Goal: Information Seeking & Learning: Learn about a topic

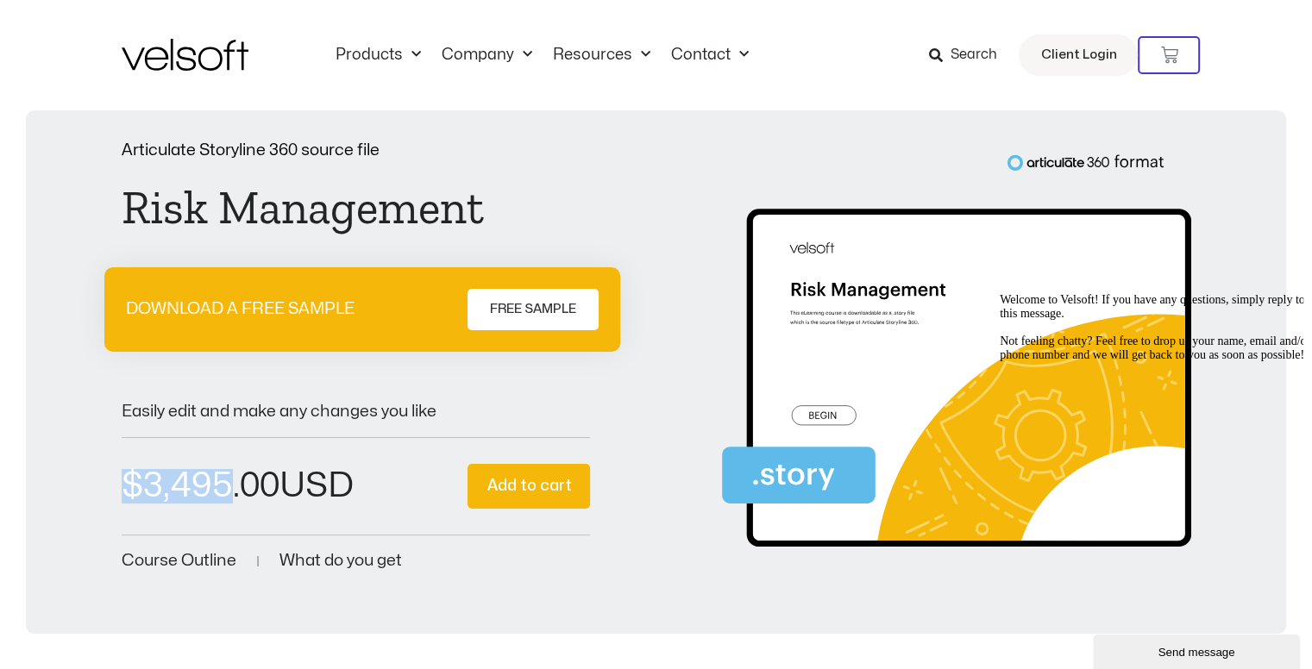
drag, startPoint x: 127, startPoint y: 484, endPoint x: 222, endPoint y: 489, distance: 95.0
click at [222, 489] on bdi "$ 3,495.00" at bounding box center [201, 486] width 158 height 34
copy bdi "$ 3,495"
click at [97, 499] on div "Articulate Storyline 360 source file Risk Management DOWNLOAD A FREE SAMPLE FRE…" at bounding box center [656, 358] width 1226 height 432
click at [284, 459] on div "$ 3,495.00 Risk Management quantity * Add to cart" at bounding box center [356, 486] width 469 height 97
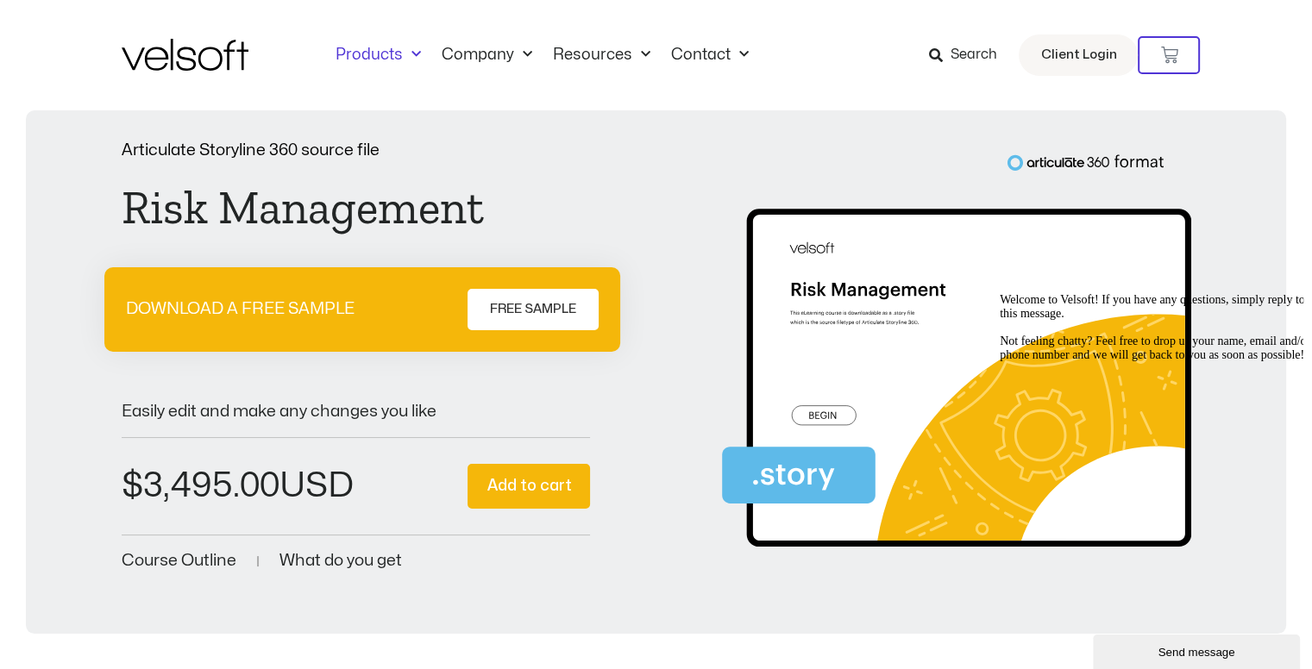
click at [398, 58] on link "Products" at bounding box center [378, 55] width 106 height 19
click at [399, 52] on link "Products" at bounding box center [378, 55] width 106 height 19
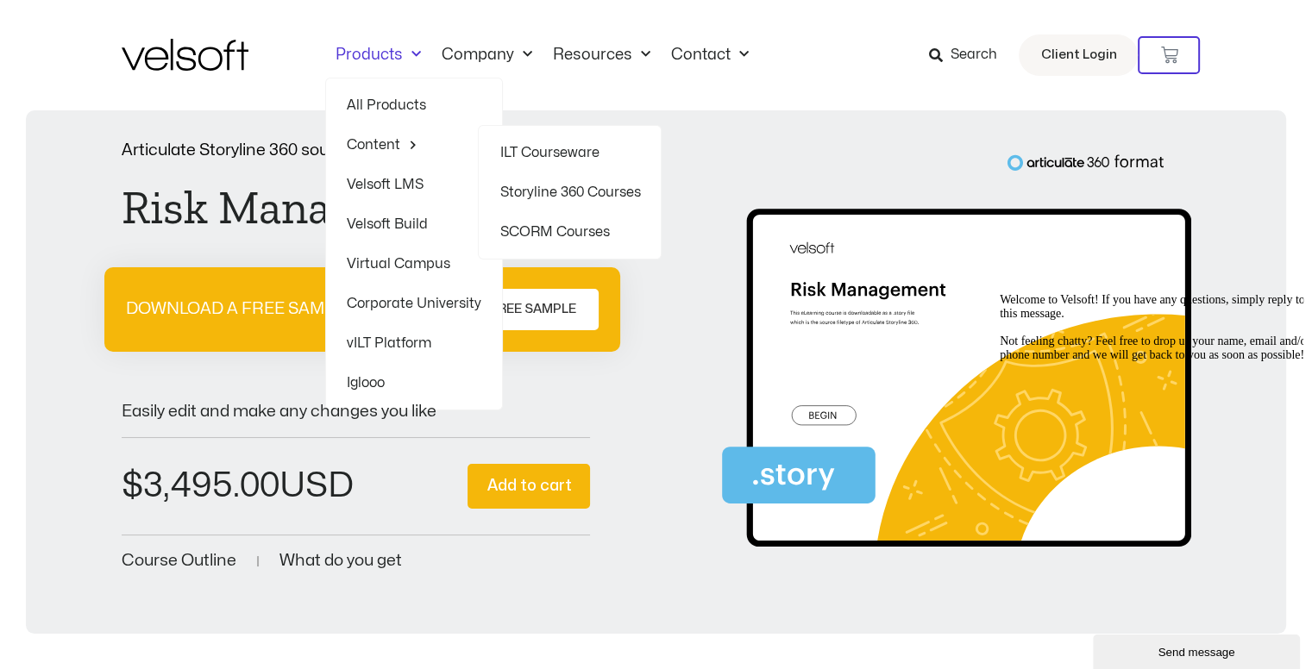
click at [524, 225] on link "SCORM Courses" at bounding box center [569, 232] width 141 height 40
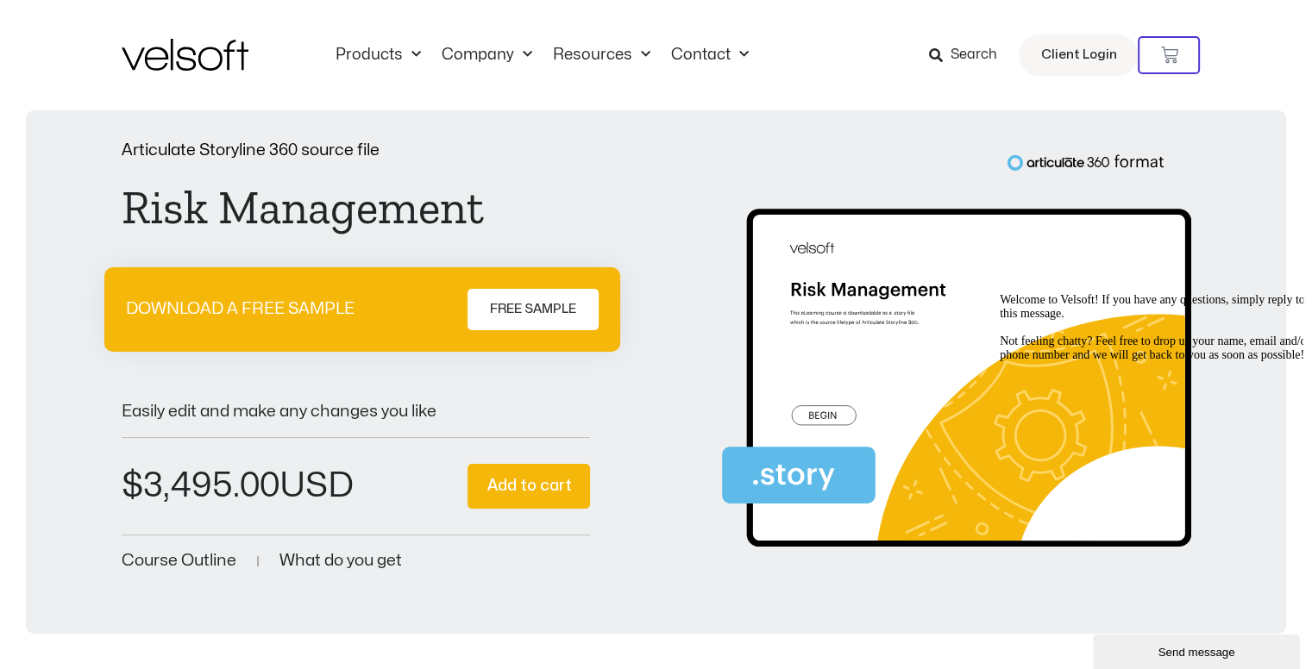
drag, startPoint x: 1281, startPoint y: 414, endPoint x: 2266, endPoint y: 700, distance: 1025.7
click at [1000, 293] on icon "Chat attention grabber" at bounding box center [1000, 293] width 0 height 0
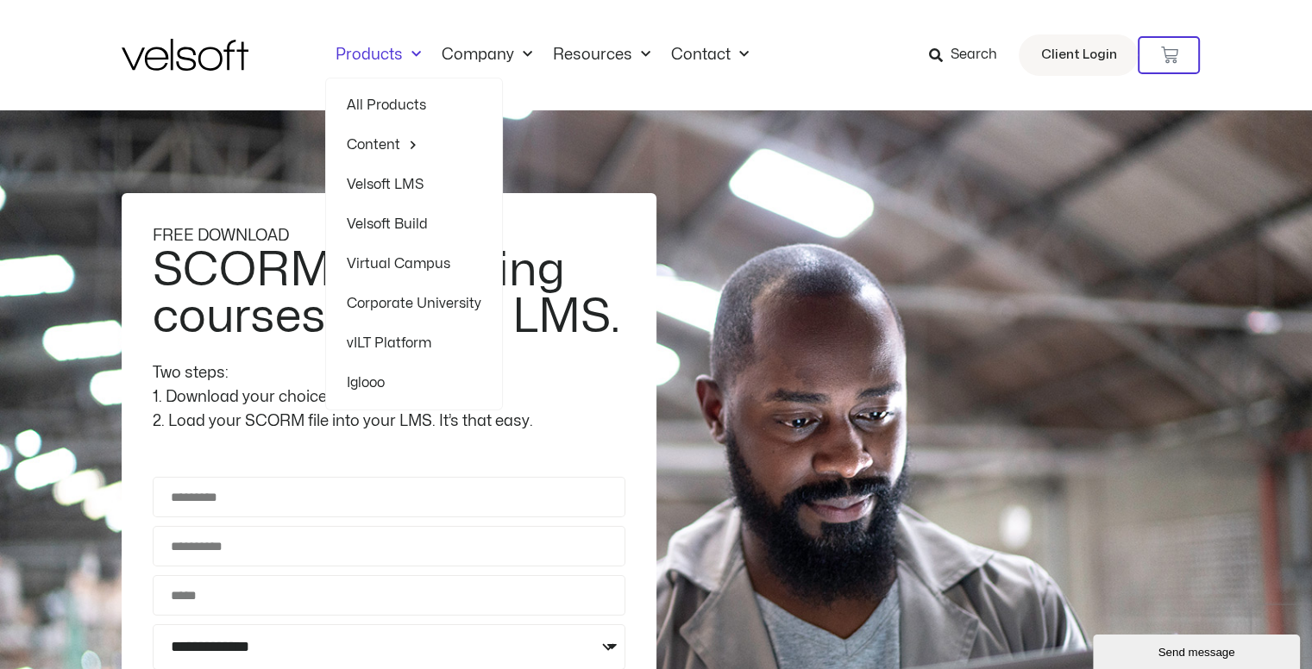
click at [415, 97] on link "All Products" at bounding box center [414, 105] width 135 height 40
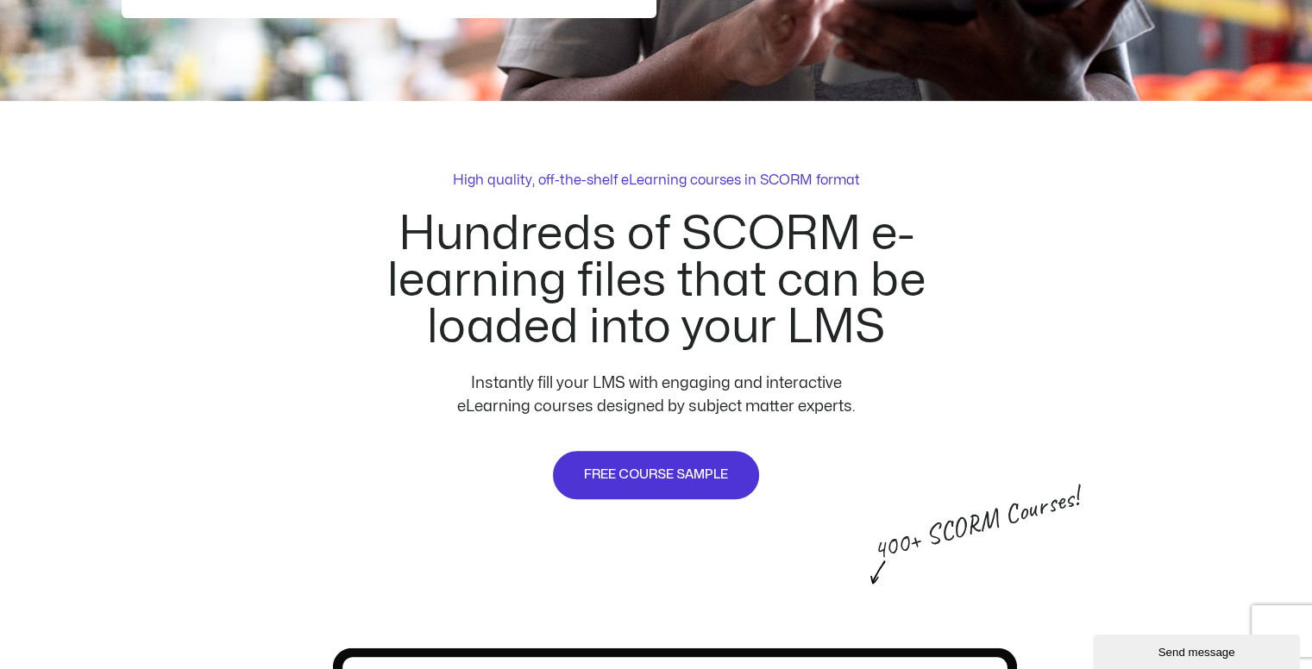
scroll to position [1035, 0]
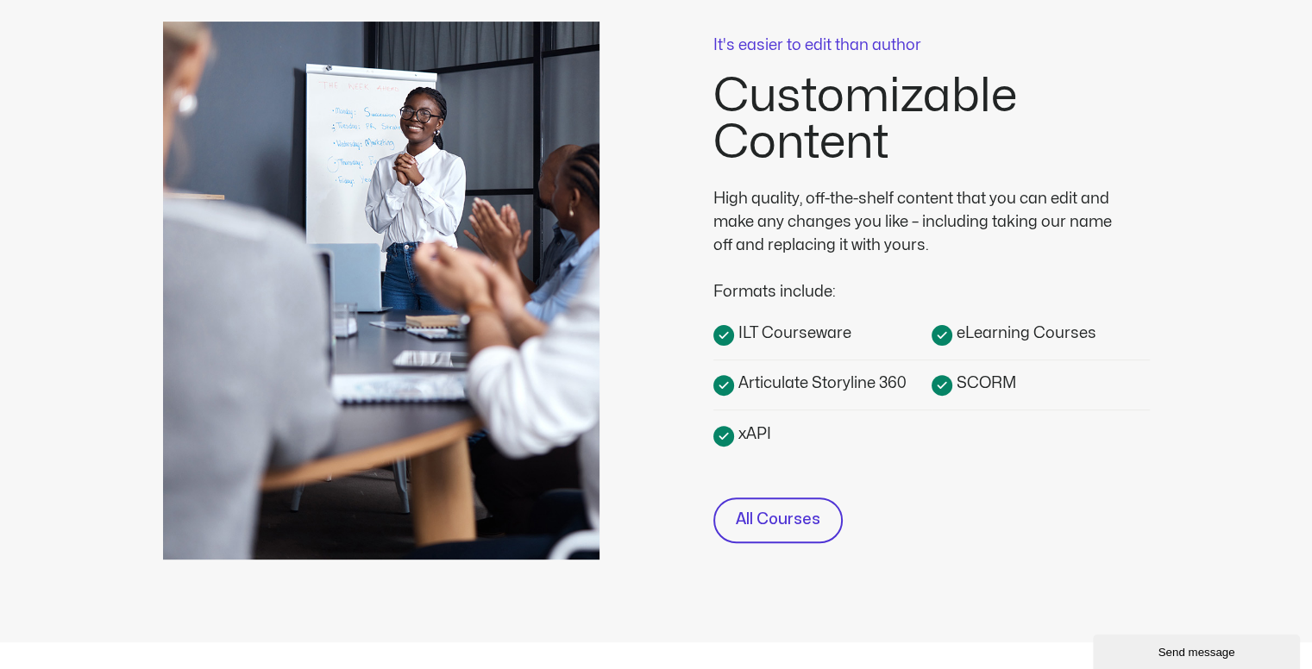
scroll to position [690, 0]
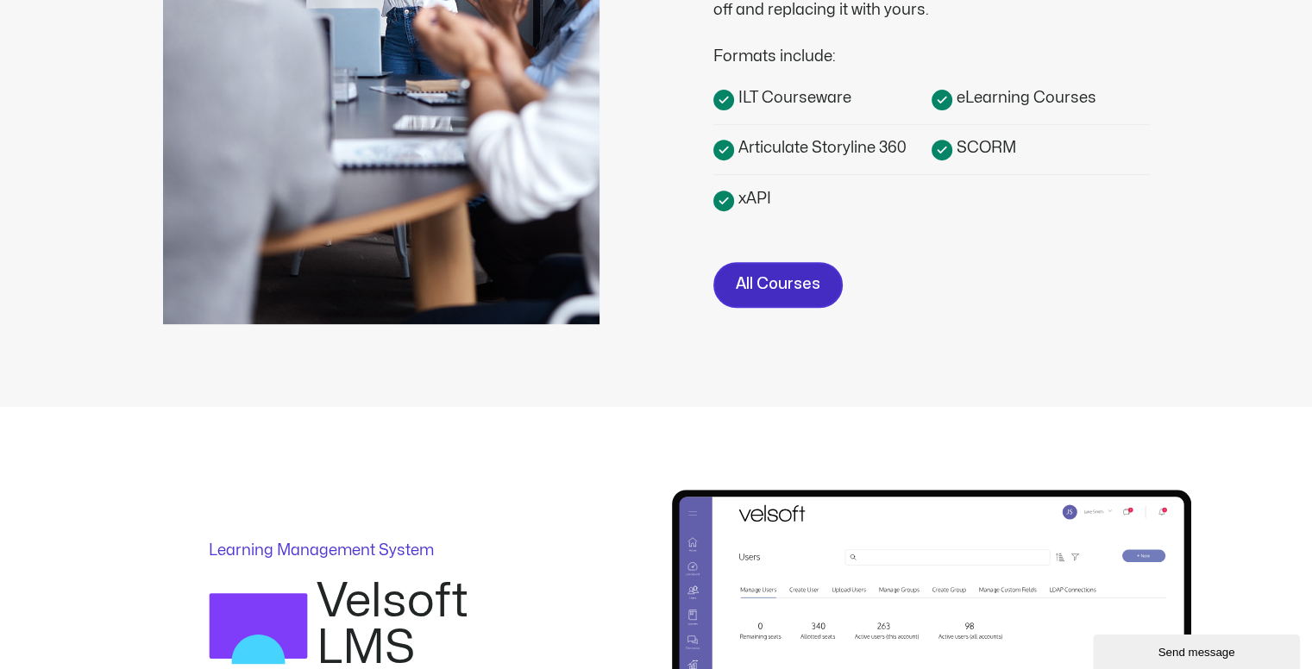
click at [769, 296] on link "All Courses" at bounding box center [777, 285] width 129 height 46
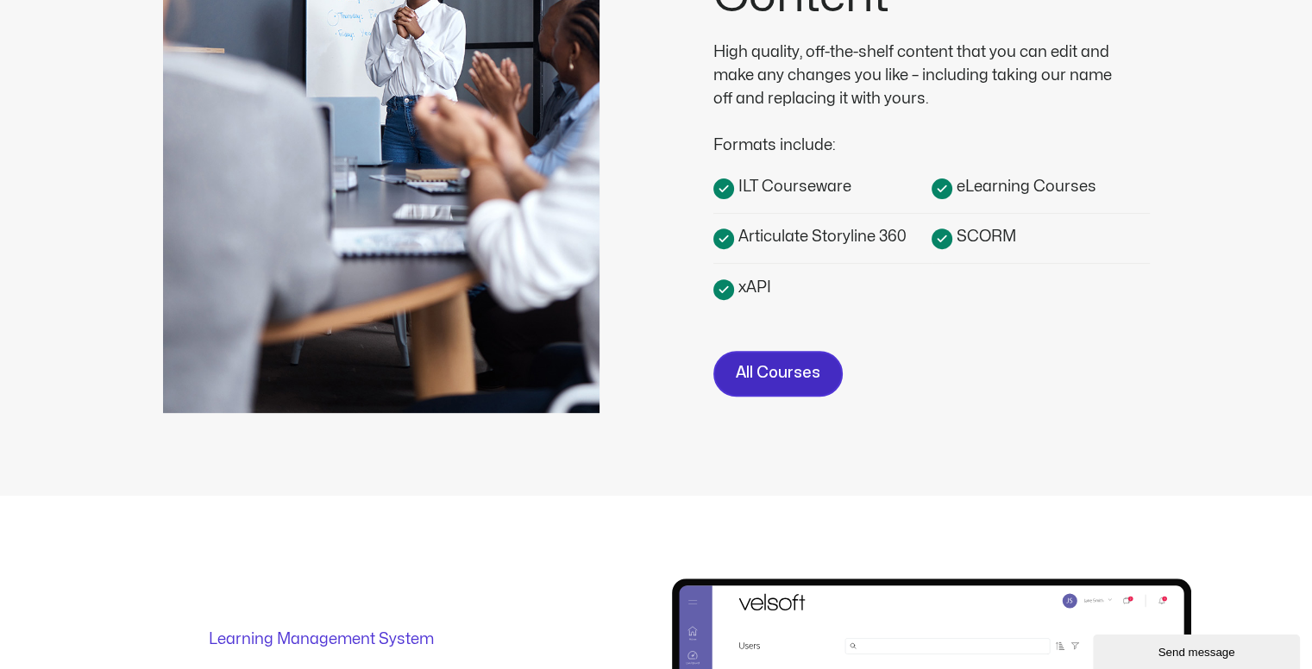
scroll to position [431, 0]
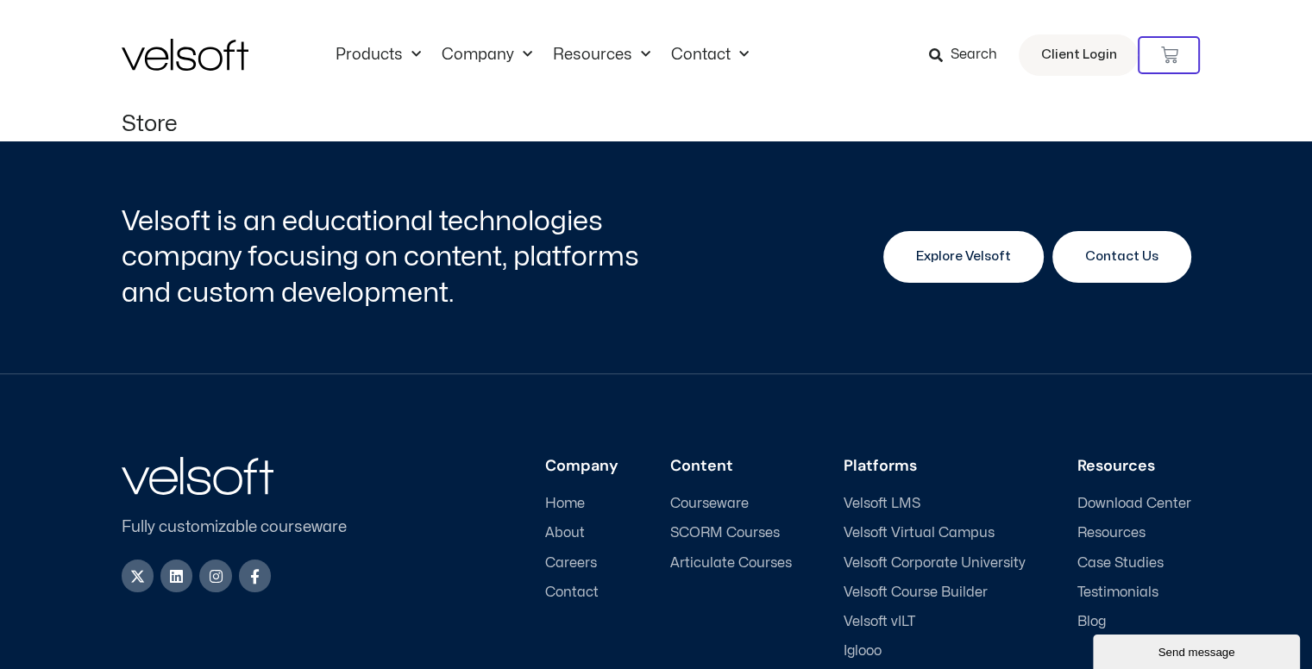
click at [935, 266] on span "Explore Velsoft" at bounding box center [963, 257] width 95 height 21
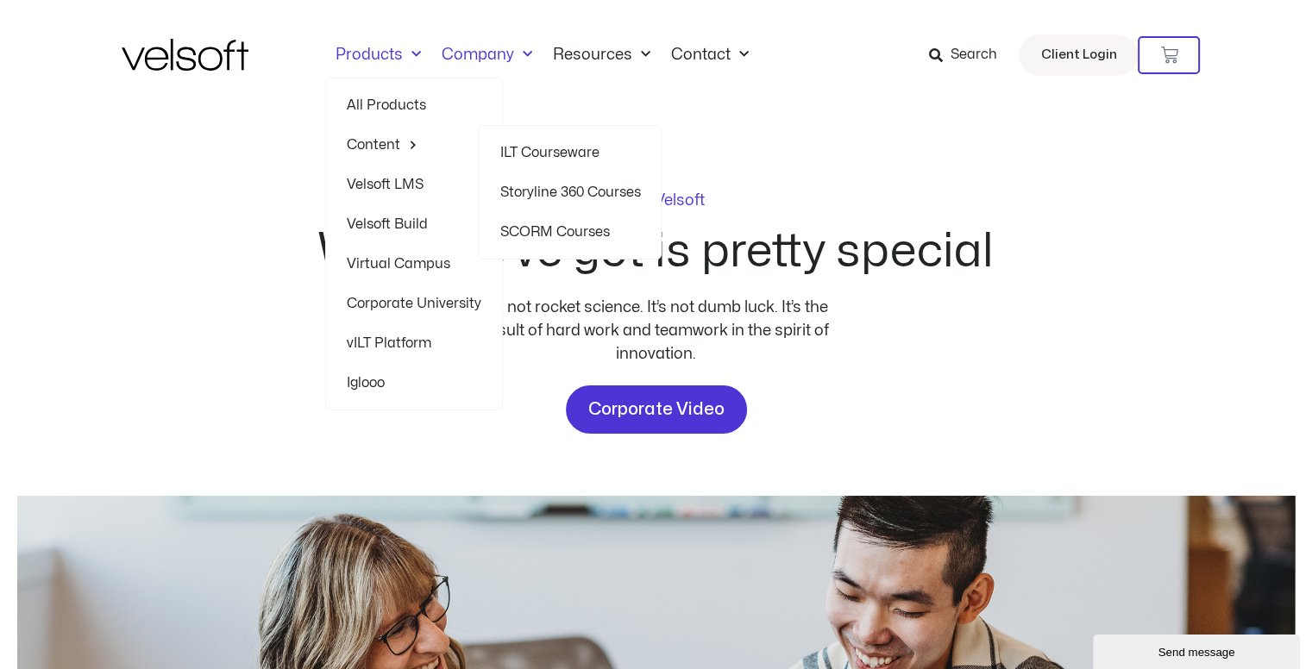
click at [535, 236] on link "SCORM Courses" at bounding box center [569, 232] width 141 height 40
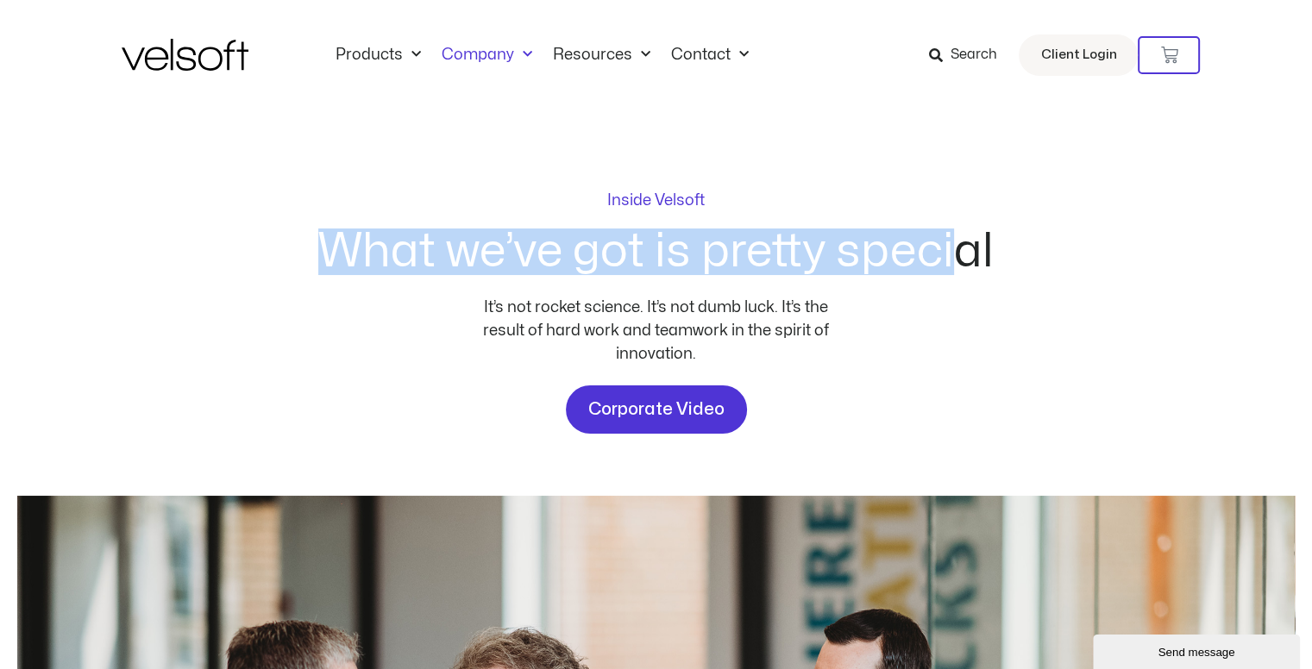
drag, startPoint x: 322, startPoint y: 243, endPoint x: 951, endPoint y: 232, distance: 629.7
click at [950, 232] on h2 "What we’ve got is pretty special" at bounding box center [655, 252] width 675 height 47
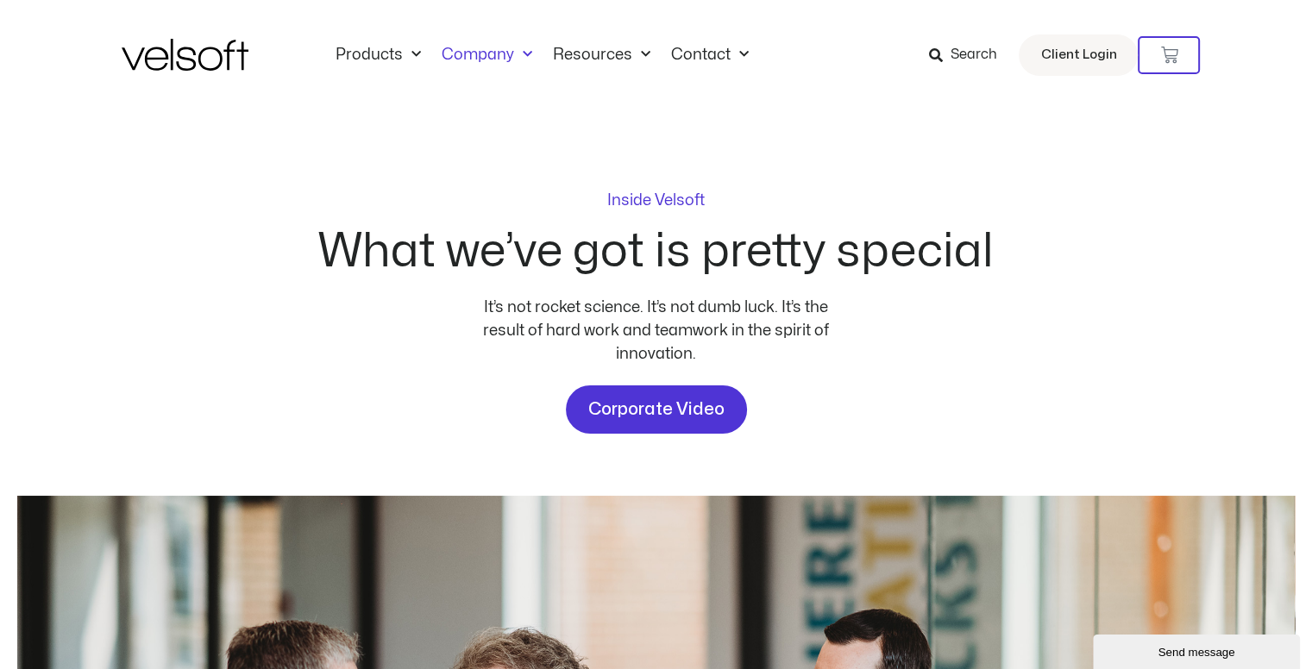
click at [968, 234] on h2 "What we’ve got is pretty special" at bounding box center [655, 252] width 675 height 47
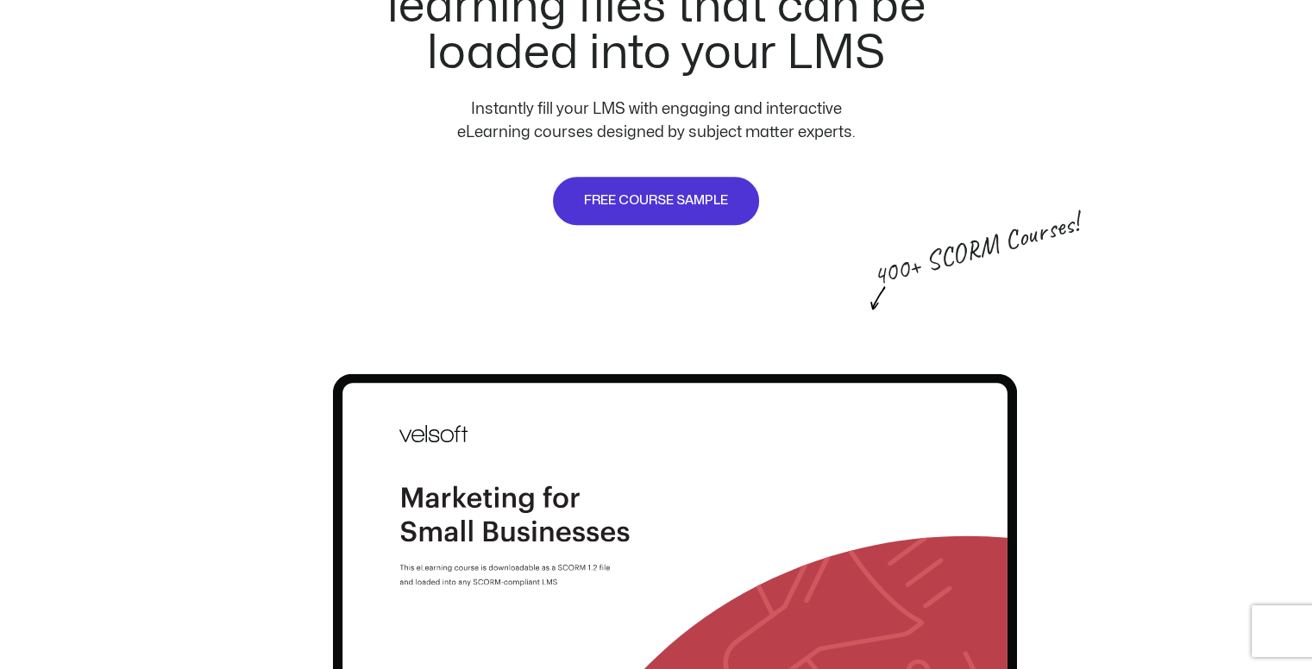
scroll to position [1466, 0]
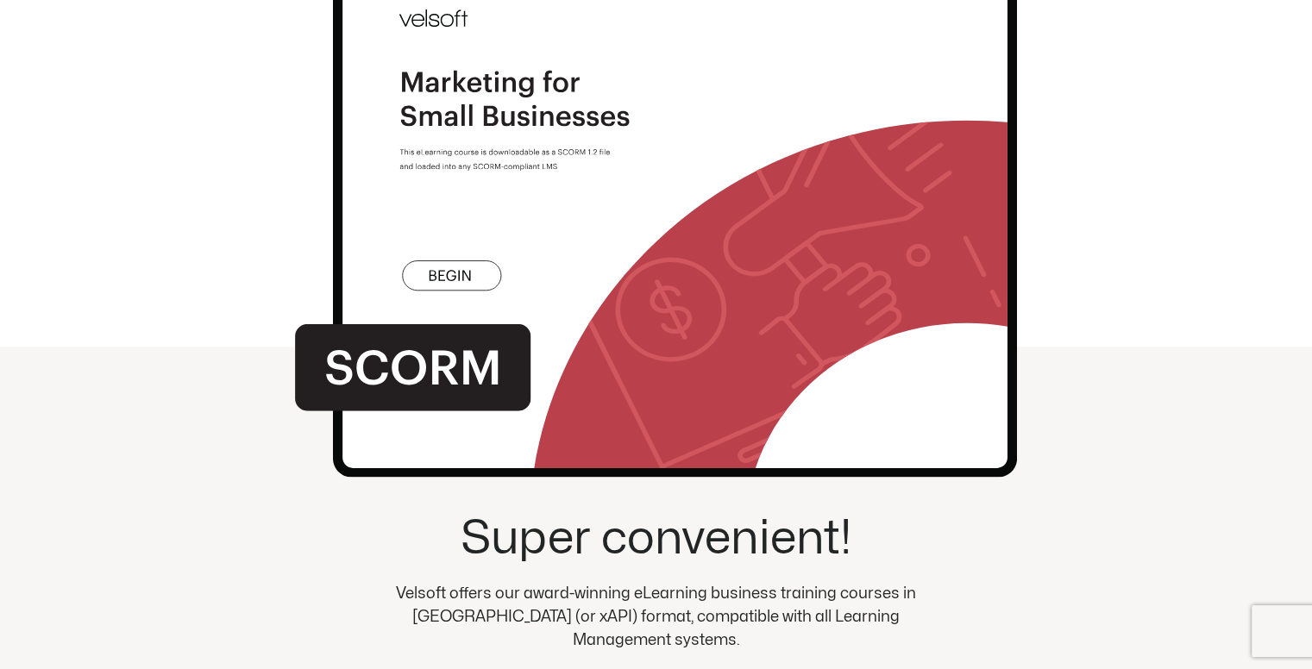
click at [297, 225] on img at bounding box center [656, 187] width 722 height 628
drag, startPoint x: 414, startPoint y: 507, endPoint x: 443, endPoint y: 368, distance: 141.9
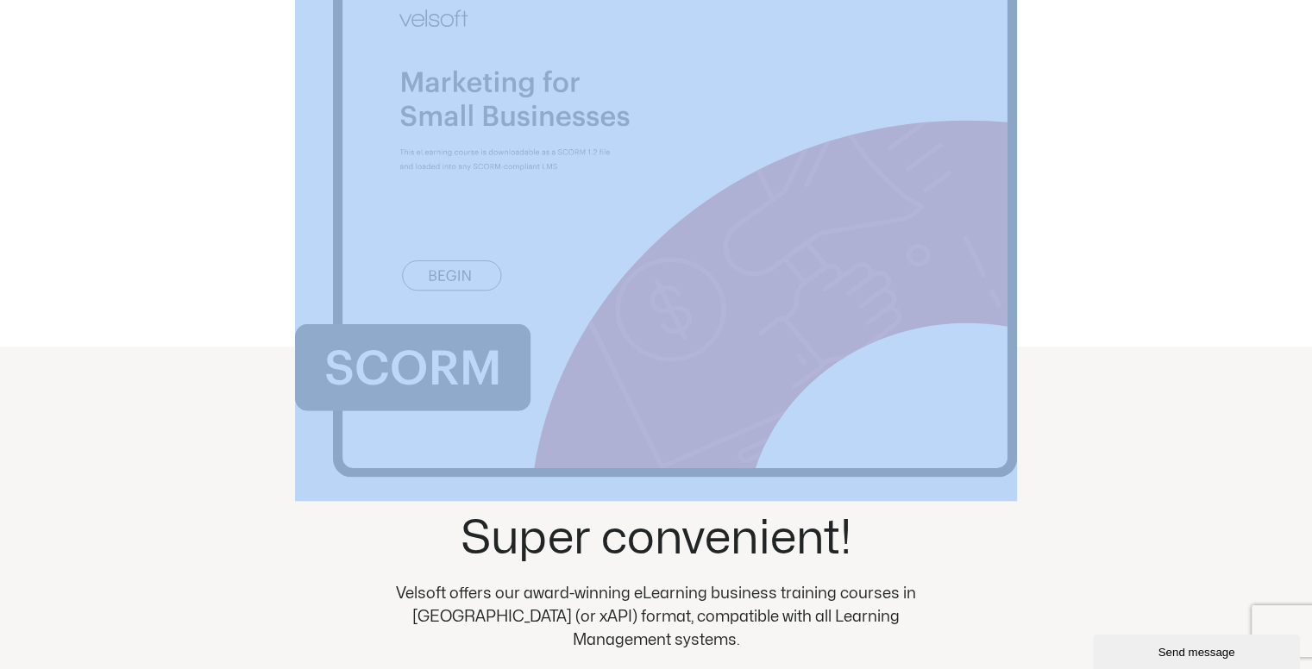
scroll to position [0, 0]
click at [452, 349] on img at bounding box center [656, 187] width 722 height 628
click at [469, 310] on img at bounding box center [656, 187] width 722 height 628
click at [414, 265] on img at bounding box center [656, 187] width 722 height 628
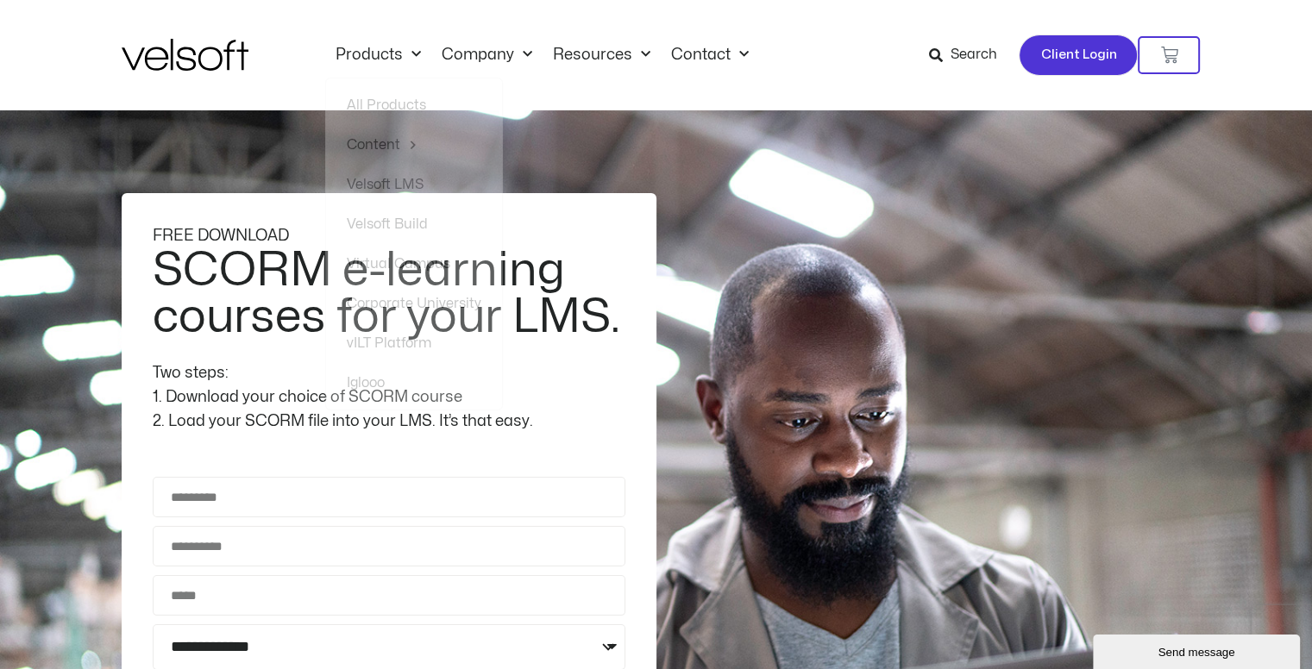
click at [1032, 46] on link "Client Login" at bounding box center [1078, 54] width 119 height 41
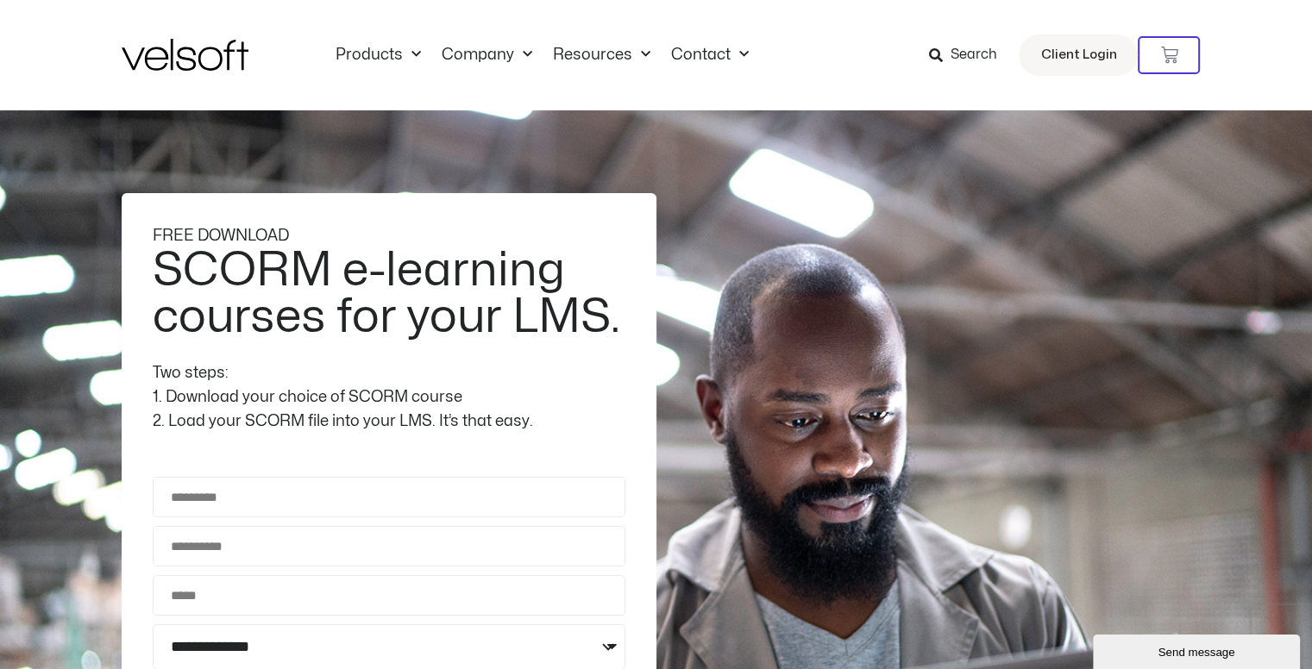
click at [950, 52] on span "Search" at bounding box center [962, 55] width 68 height 22
click at [976, 51] on span "Search" at bounding box center [973, 55] width 47 height 22
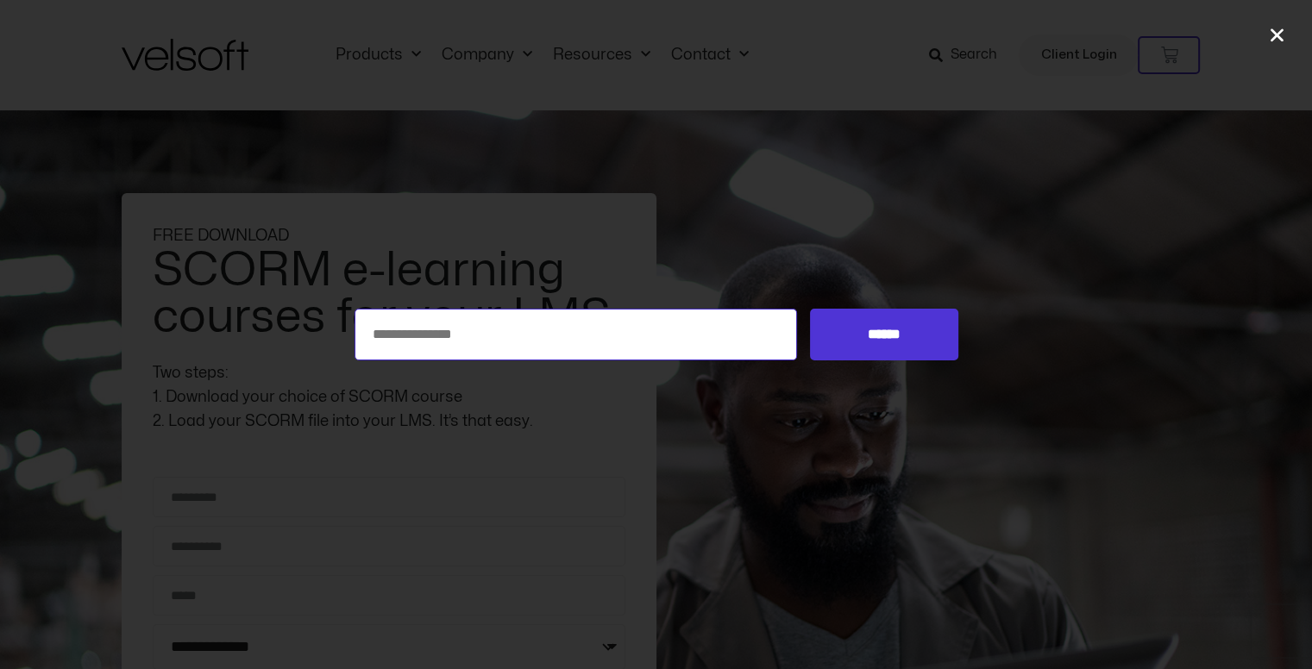
click at [658, 339] on input "Search for:" at bounding box center [575, 335] width 443 height 52
type input "**********"
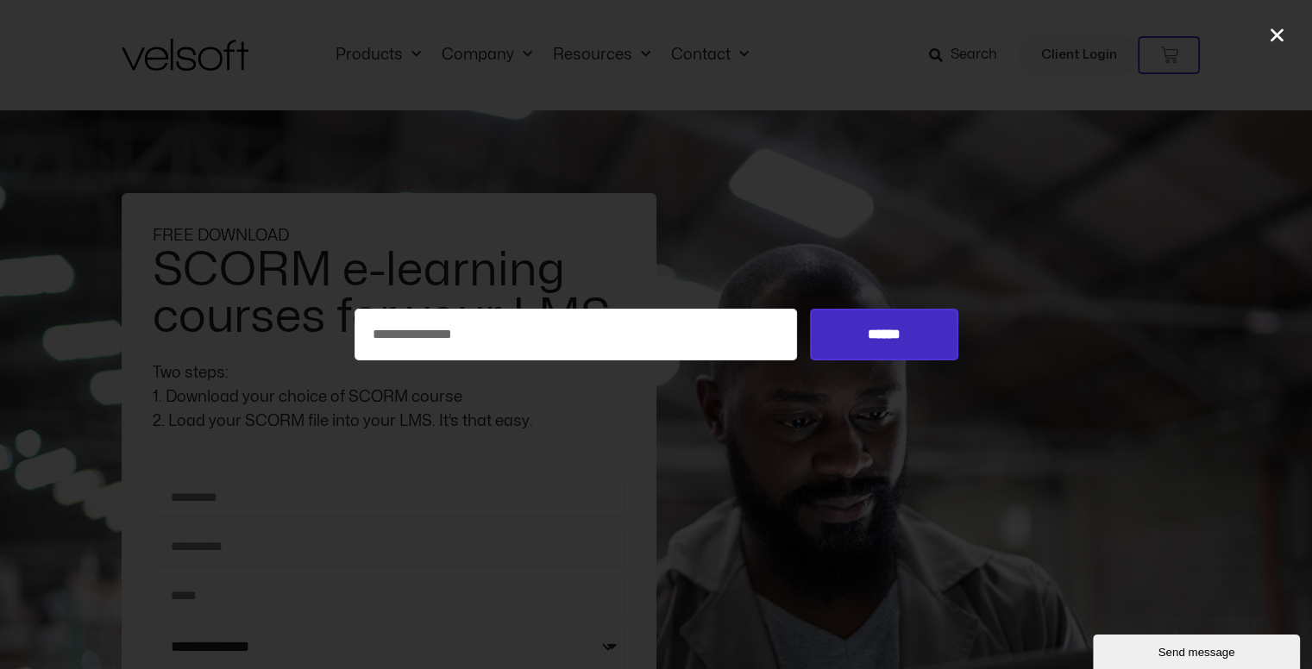
click at [876, 339] on input "******" at bounding box center [883, 335] width 147 height 52
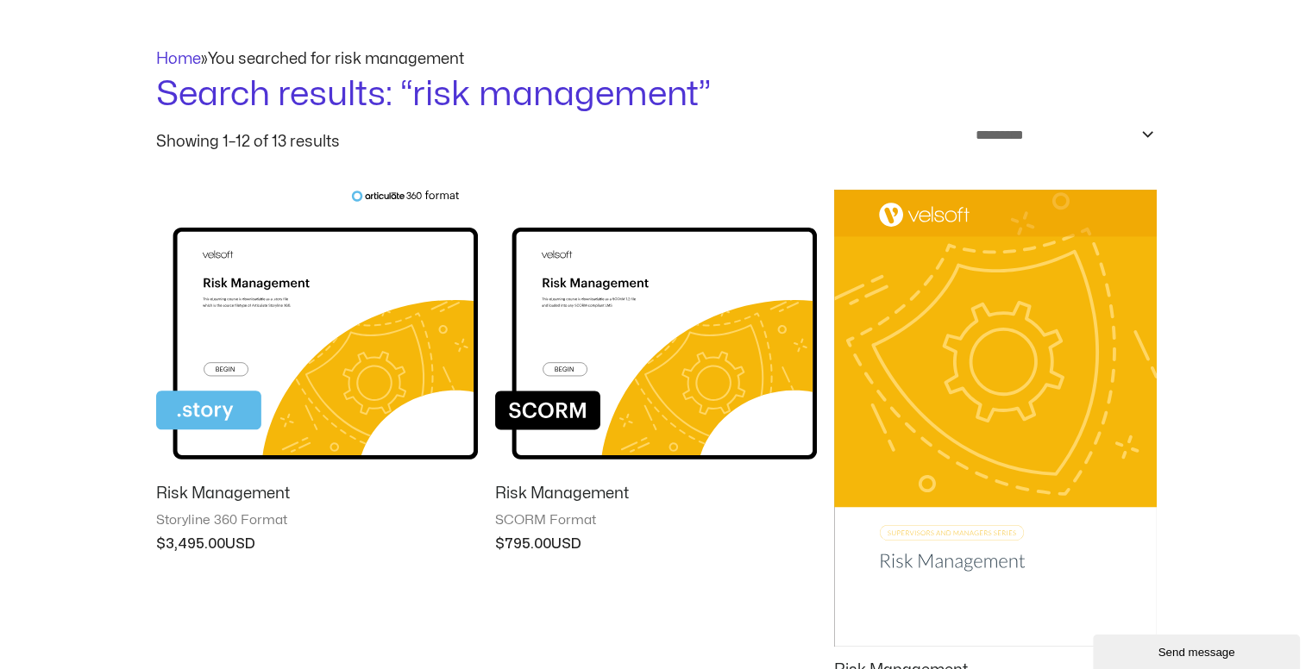
scroll to position [86, 0]
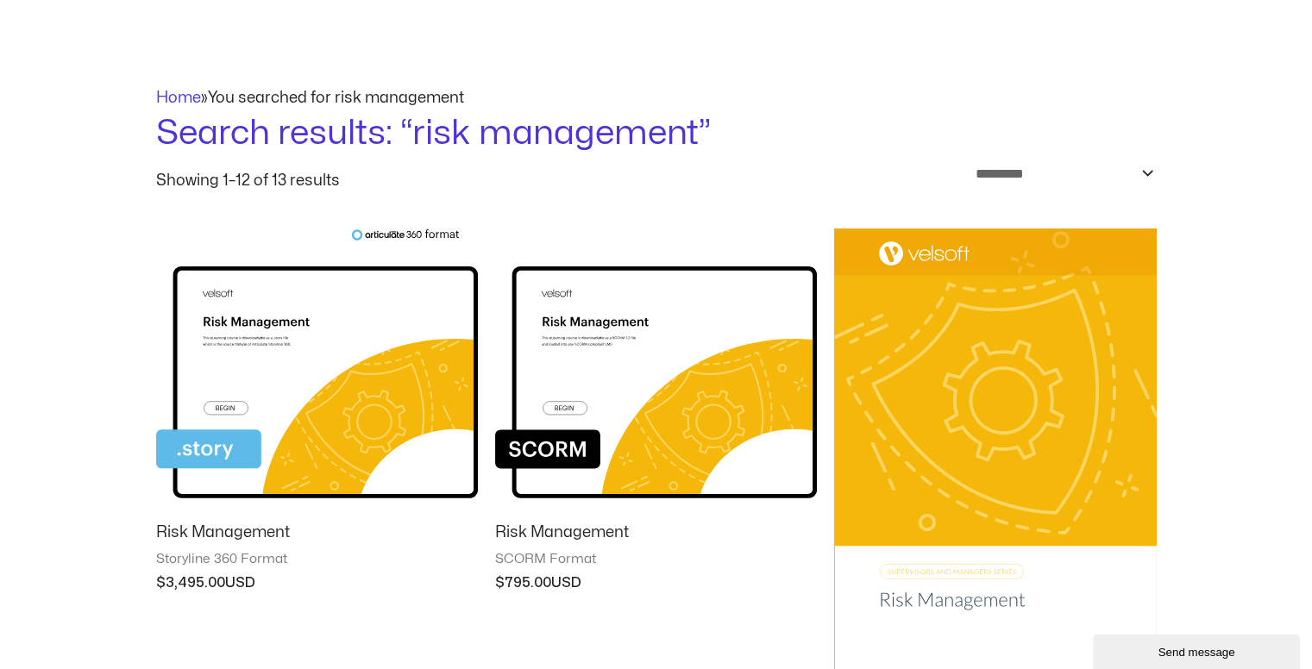
click at [559, 531] on h2 "Risk Management" at bounding box center [656, 533] width 322 height 20
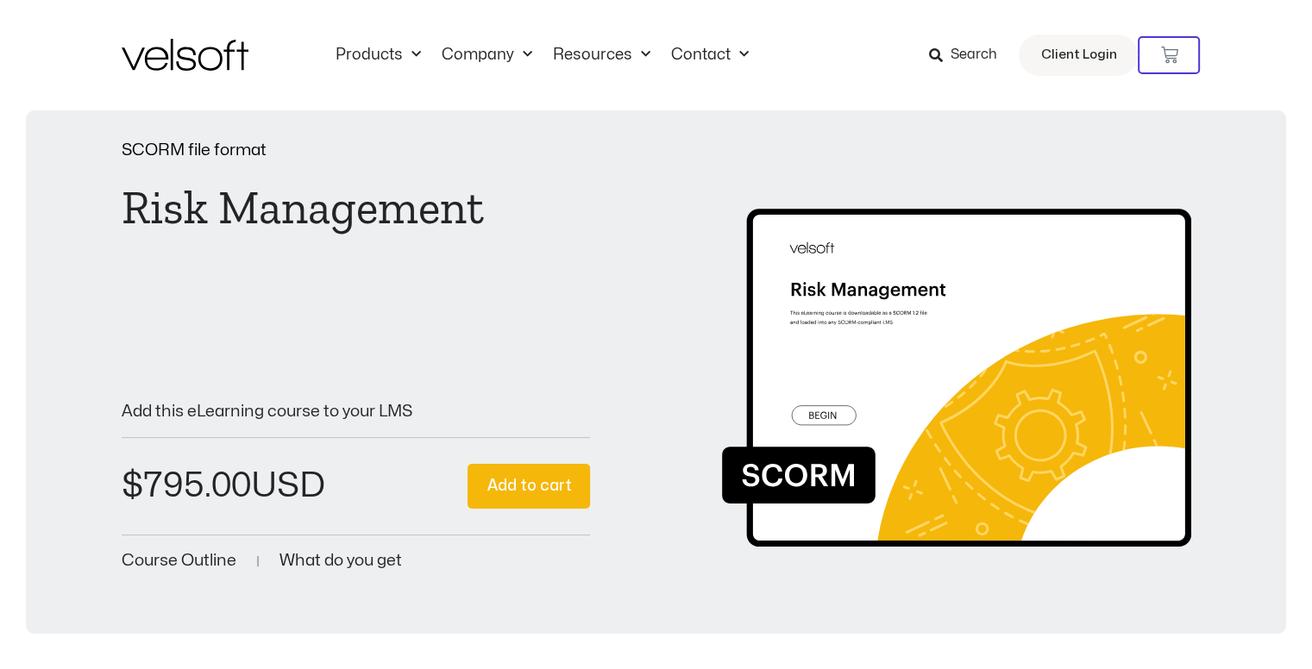
drag, startPoint x: 76, startPoint y: 93, endPoint x: 130, endPoint y: 30, distance: 83.2
click at [76, 93] on div "Products All Products Content ILT Courseware Storyline 360 Courses SCORM Course…" at bounding box center [656, 55] width 1312 height 110
